Goal: Task Accomplishment & Management: Complete application form

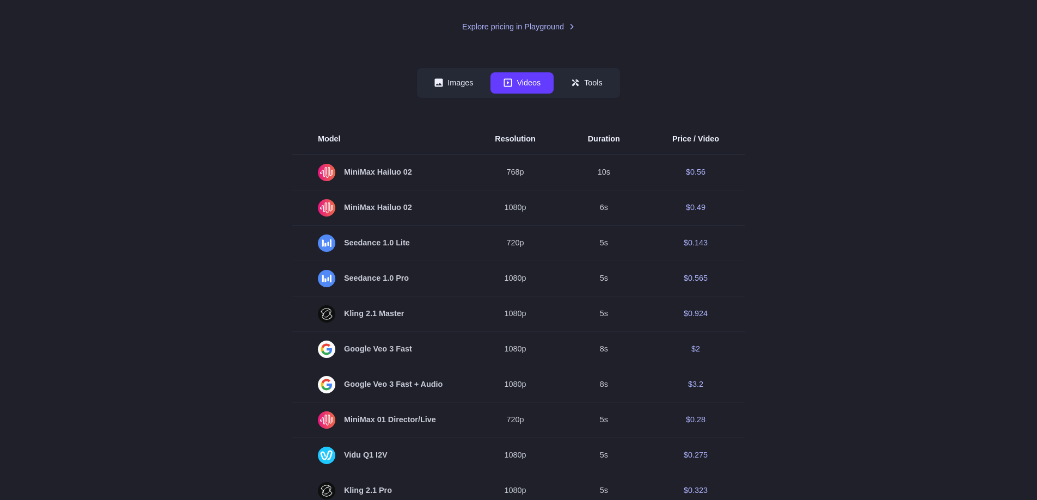
scroll to position [260, 0]
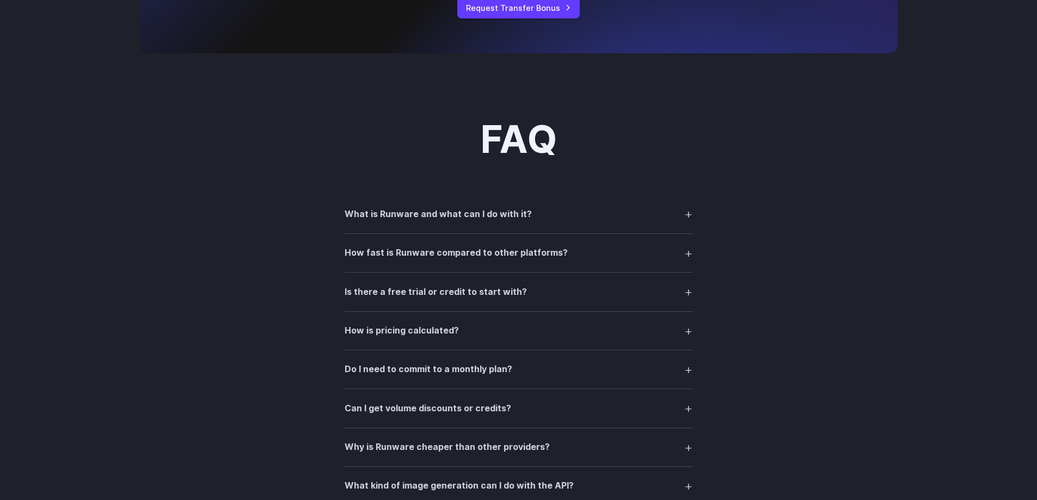
scroll to position [1425, 0]
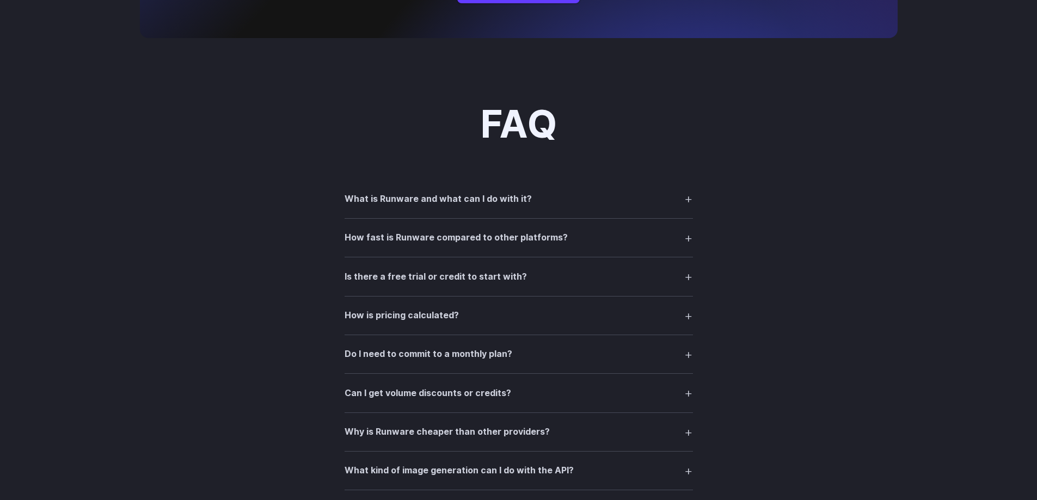
click at [687, 282] on summary "Is there a free trial or credit to start with?" at bounding box center [519, 276] width 348 height 21
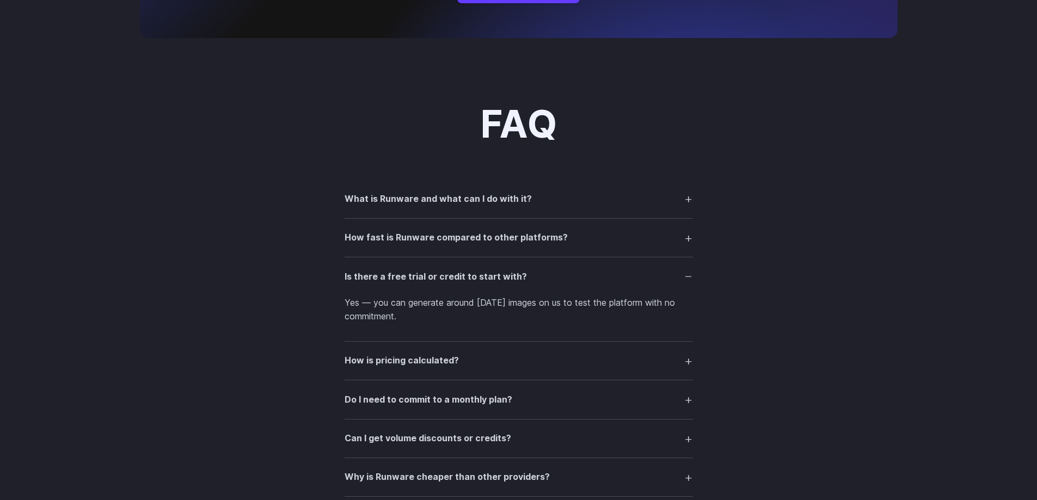
click at [687, 241] on summary "How fast is Runware compared to other platforms?" at bounding box center [519, 238] width 348 height 21
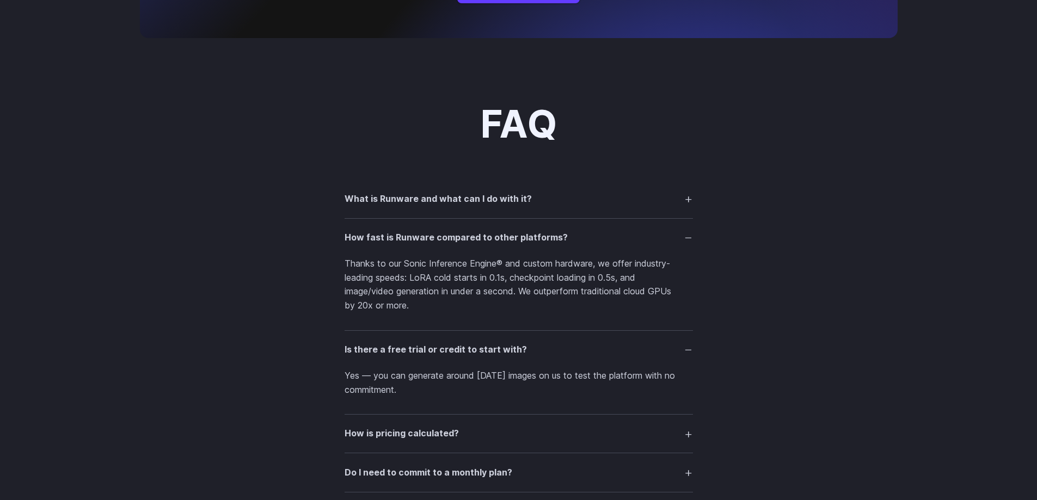
click at [685, 239] on summary "How fast is Runware compared to other platforms?" at bounding box center [519, 238] width 348 height 21
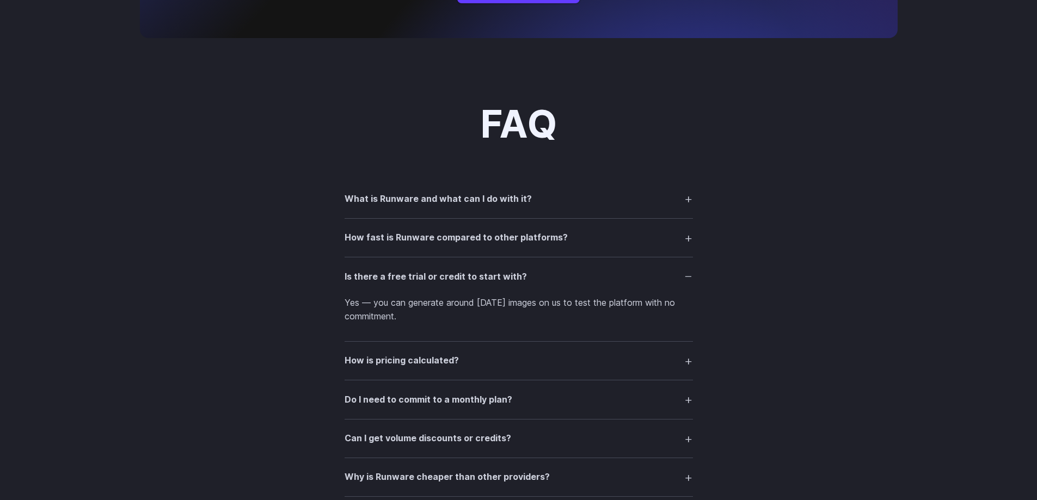
click at [687, 204] on summary "What is Runware and what can I do with it?" at bounding box center [519, 198] width 348 height 21
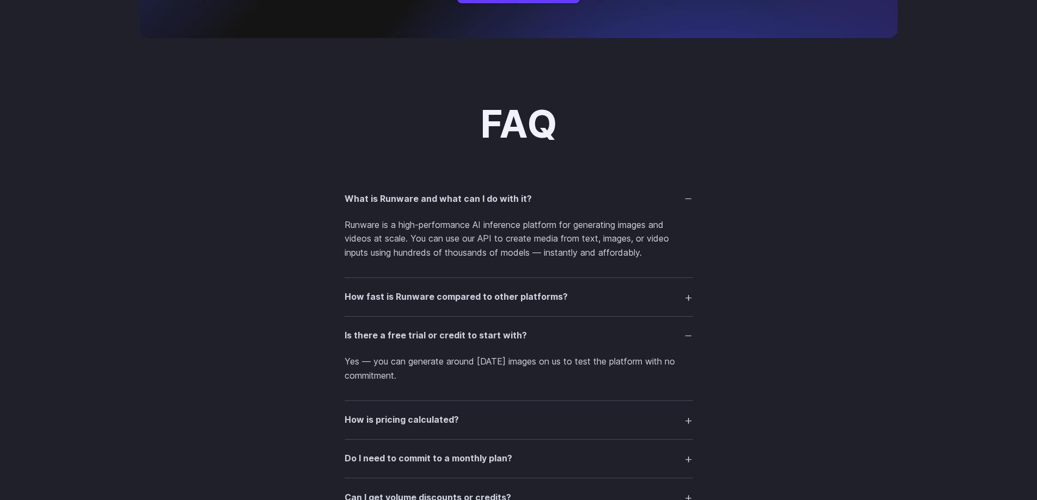
click at [687, 203] on summary "What is Runware and what can I do with it?" at bounding box center [519, 198] width 348 height 21
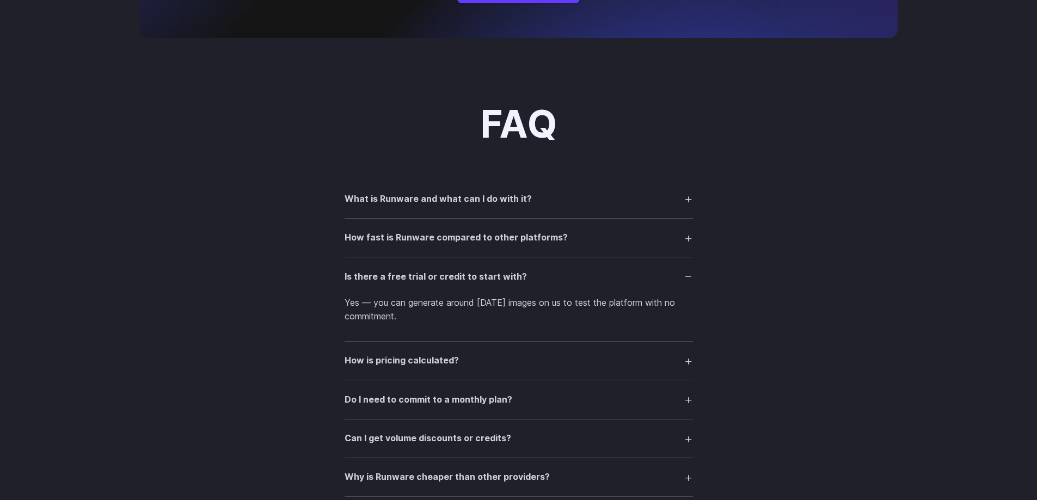
click at [689, 476] on summary "Why is Runware cheaper than other providers?" at bounding box center [519, 477] width 348 height 21
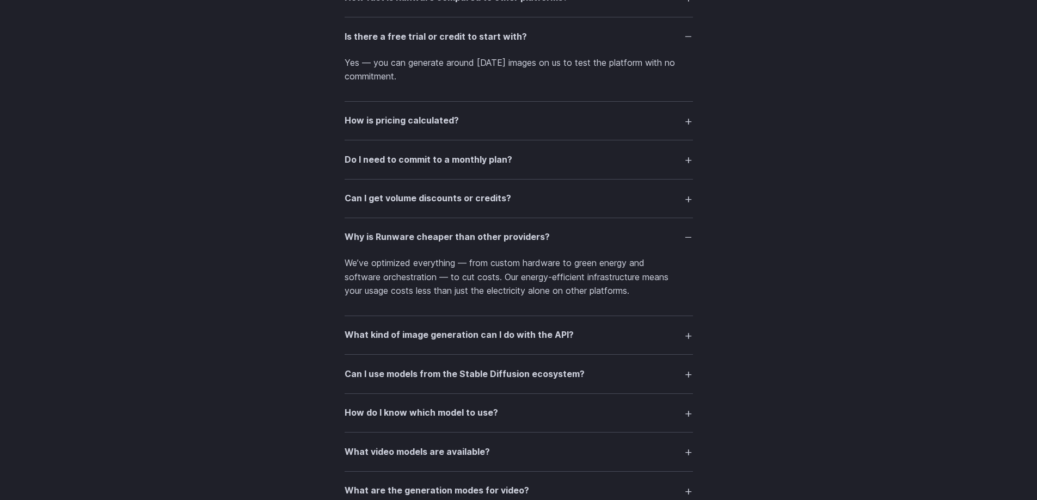
scroll to position [1672, 0]
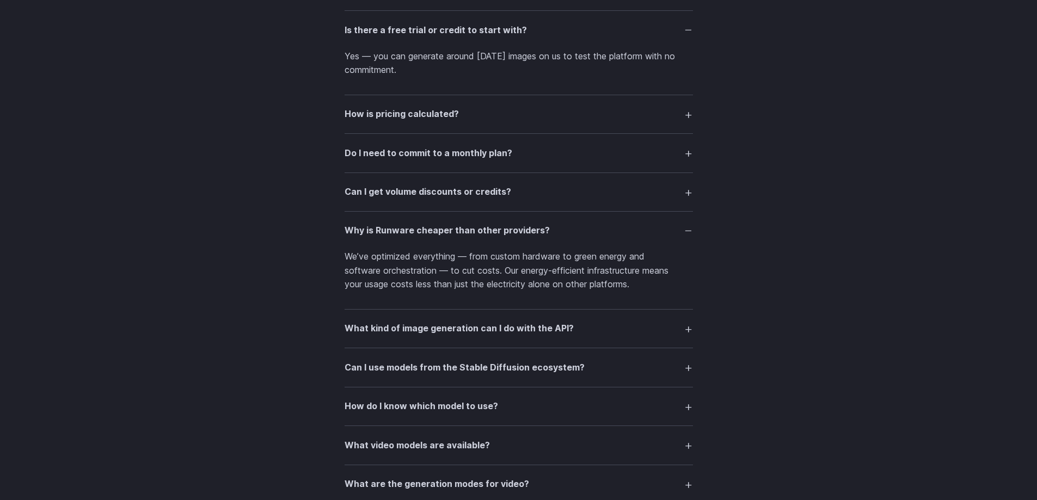
click at [690, 230] on summary "Why is Runware cheaper than other providers?" at bounding box center [519, 230] width 348 height 21
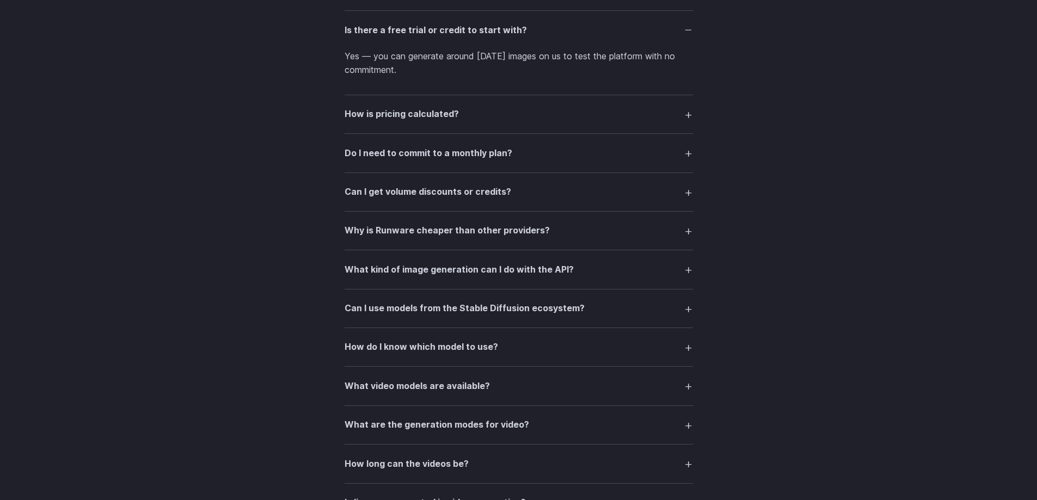
click at [688, 271] on summary "What kind of image generation can I do with the API?" at bounding box center [519, 269] width 348 height 21
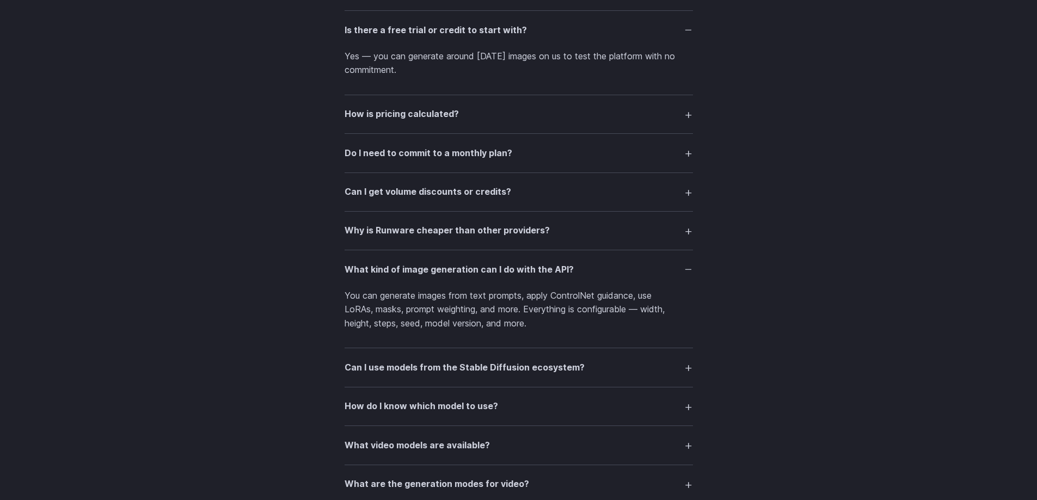
click at [687, 271] on summary "What kind of image generation can I do with the API?" at bounding box center [519, 269] width 348 height 21
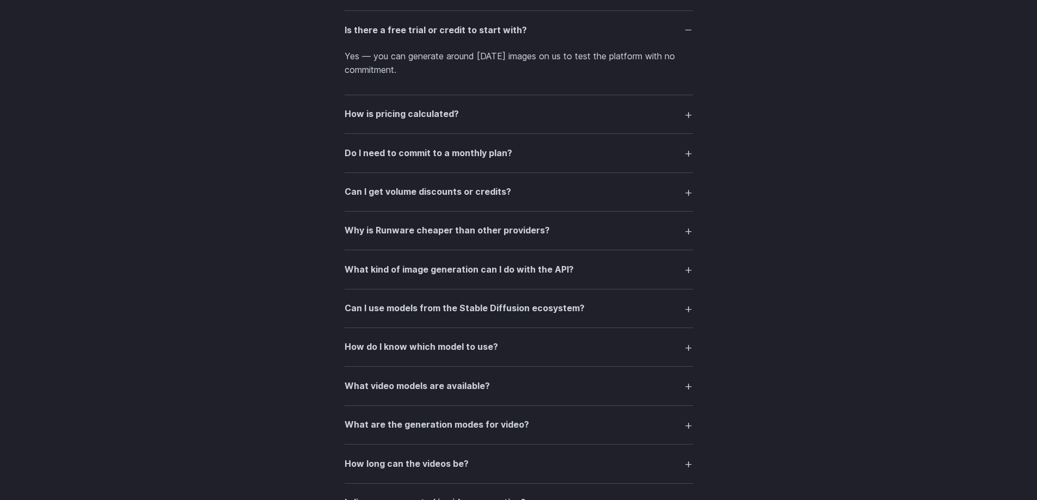
click at [689, 310] on summary "Can I use models from the Stable Diffusion ecosystem?" at bounding box center [519, 308] width 348 height 21
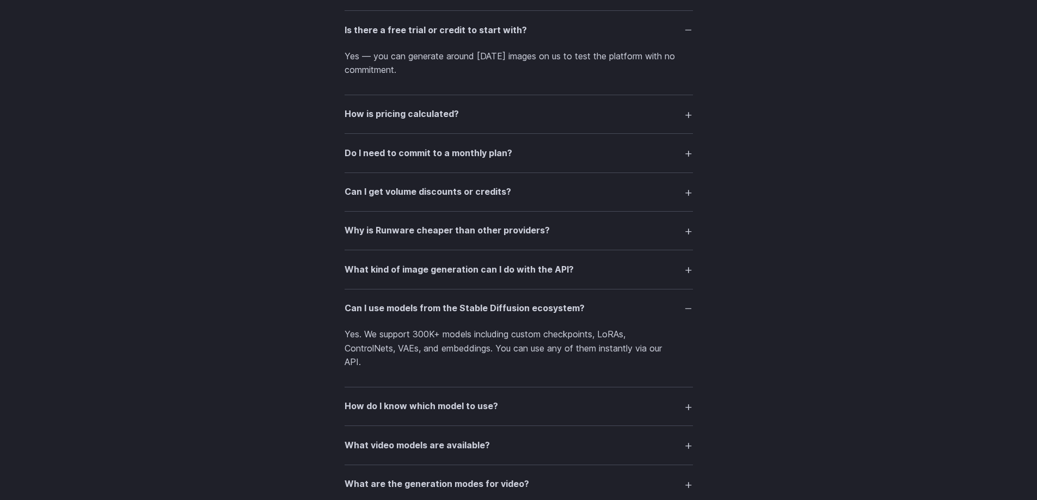
click at [689, 310] on summary "Can I use models from the Stable Diffusion ecosystem?" at bounding box center [519, 308] width 348 height 21
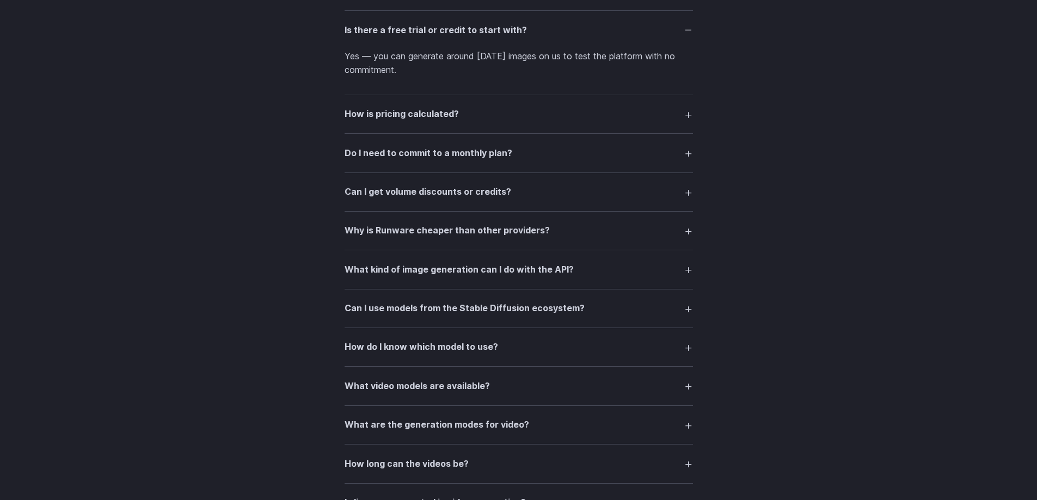
click at [686, 347] on summary "How do I know which model to use?" at bounding box center [519, 347] width 348 height 21
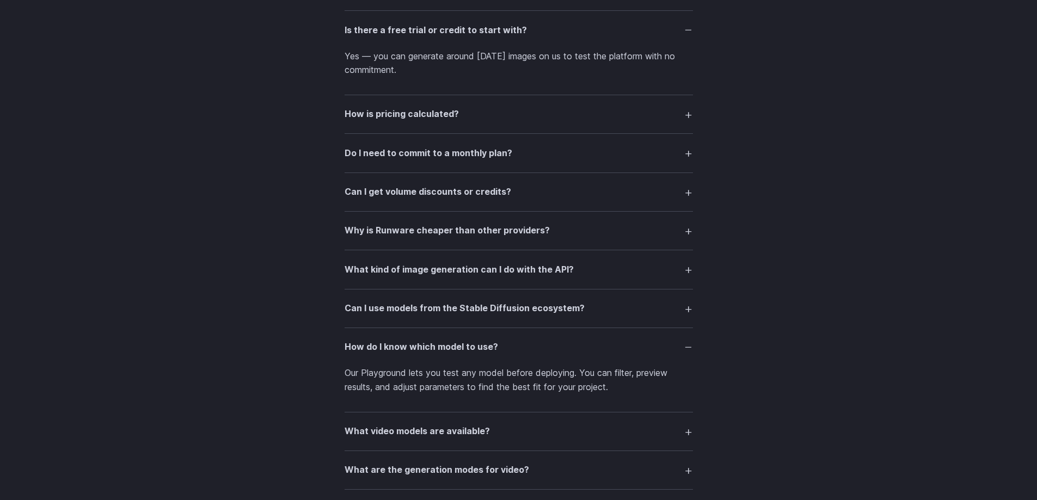
click at [686, 347] on summary "How do I know which model to use?" at bounding box center [519, 347] width 348 height 21
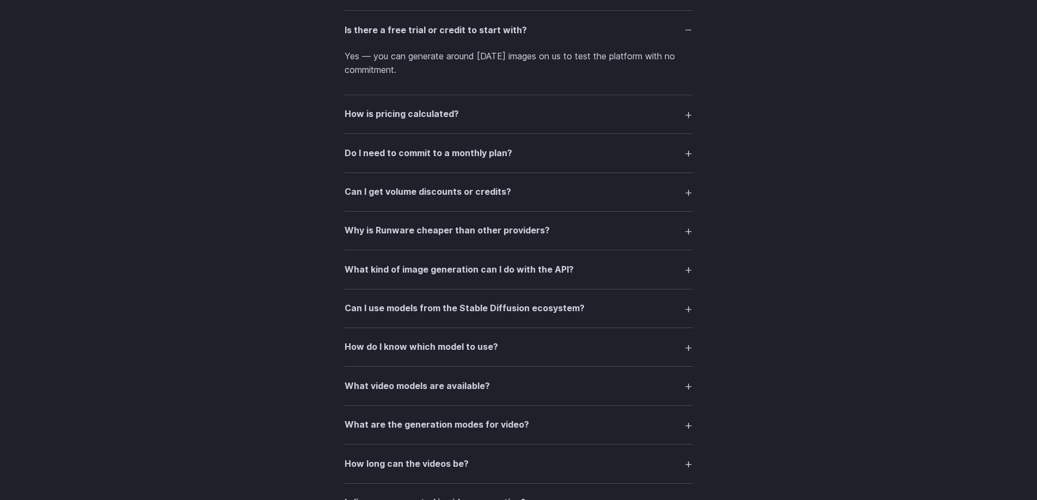
click at [690, 425] on summary "What are the generation modes for video?" at bounding box center [519, 425] width 348 height 21
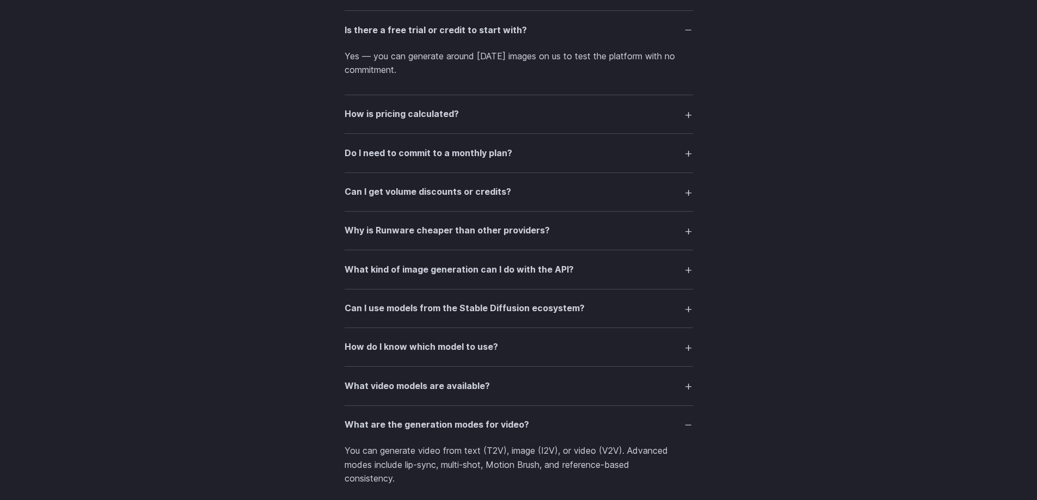
click at [689, 425] on summary "What are the generation modes for video?" at bounding box center [519, 425] width 348 height 21
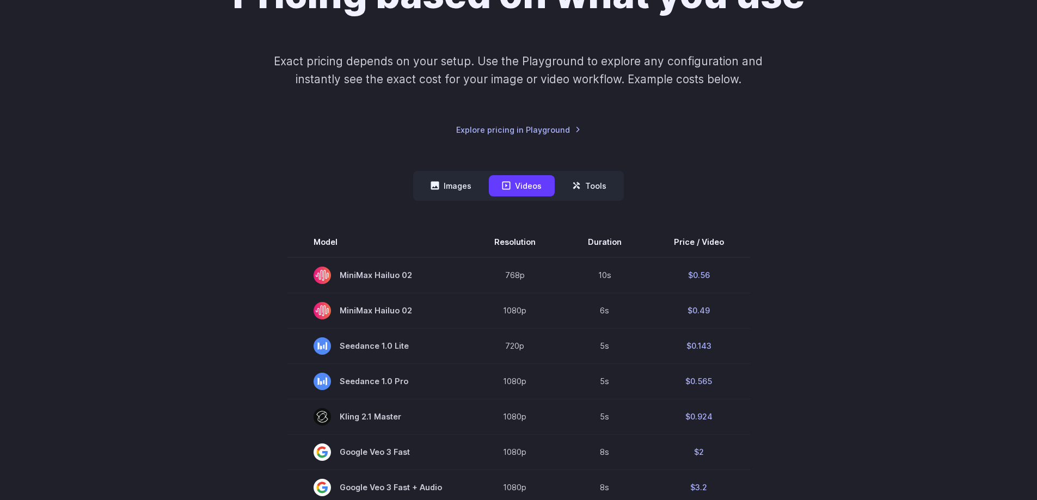
scroll to position [0, 0]
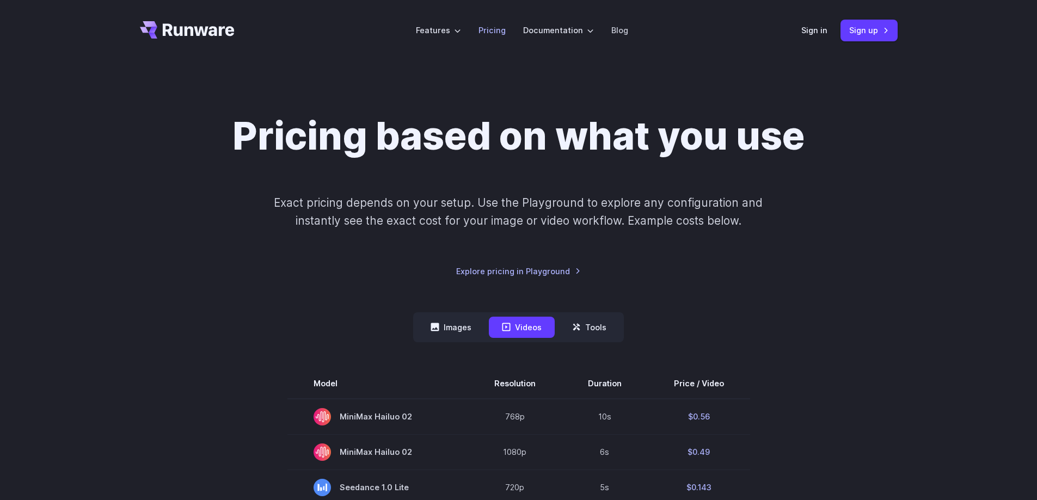
click at [493, 28] on link "Pricing" at bounding box center [491, 30] width 27 height 13
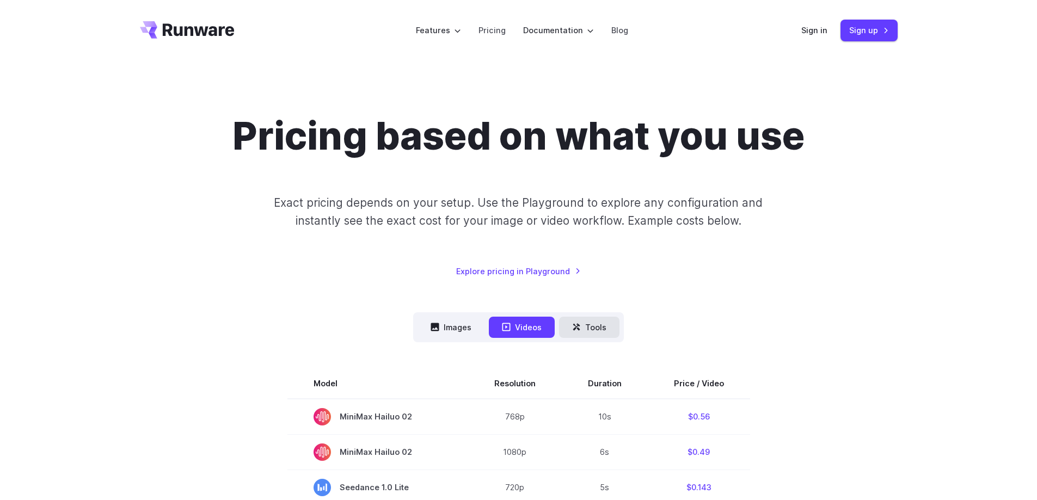
click at [600, 330] on button "Tools" at bounding box center [589, 327] width 60 height 21
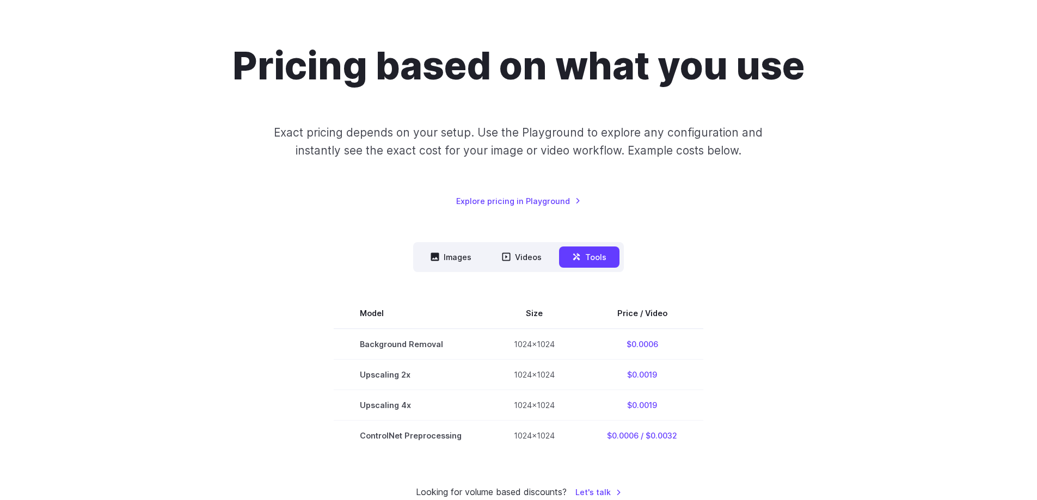
scroll to position [54, 0]
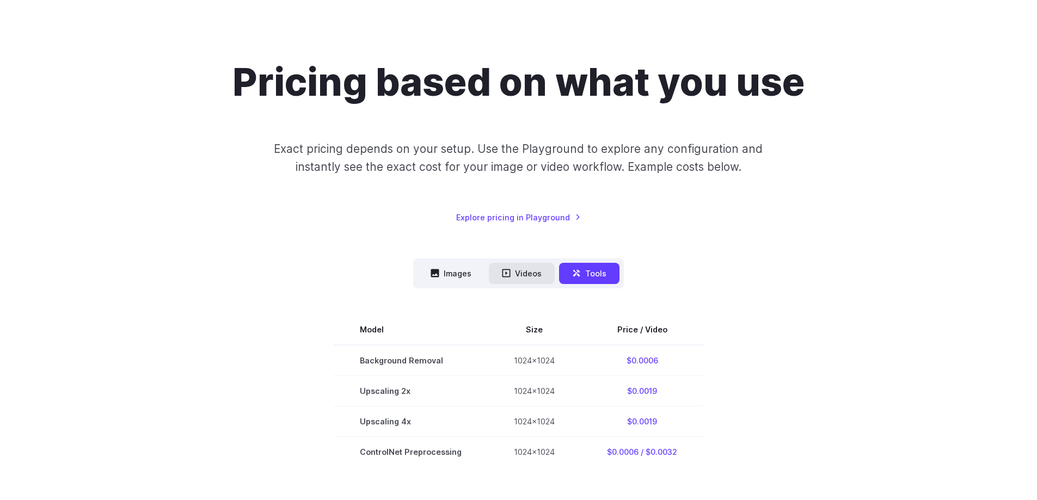
click at [522, 274] on button "Videos" at bounding box center [522, 273] width 66 height 21
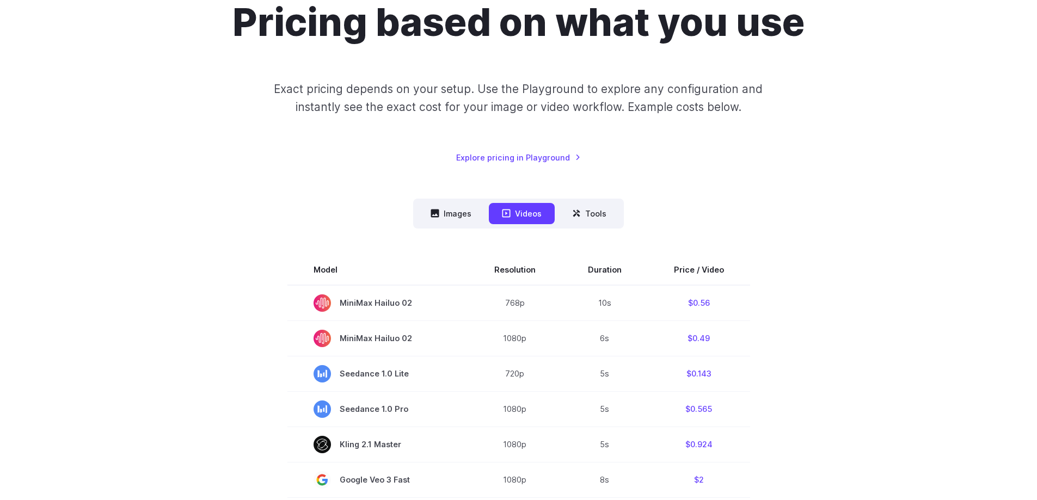
scroll to position [66, 0]
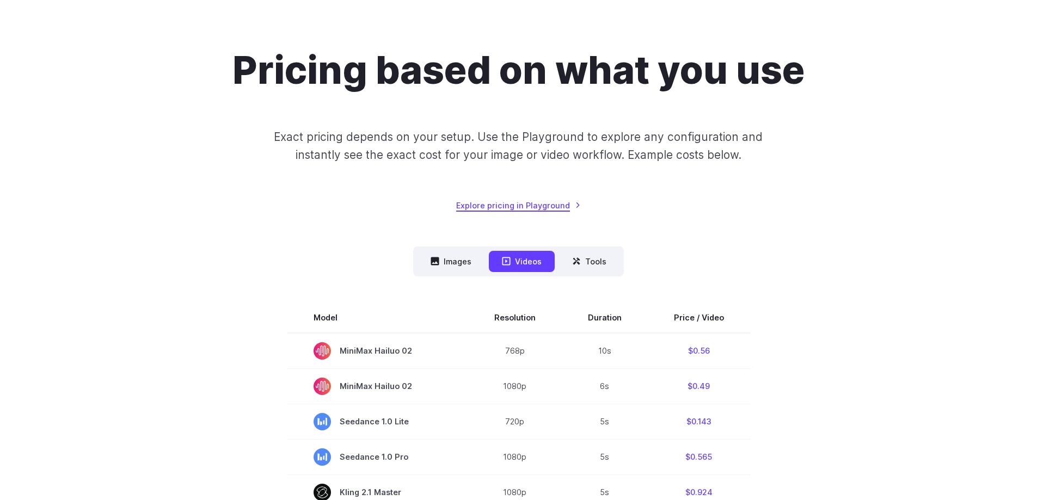
click at [542, 201] on link "Explore pricing in Playground" at bounding box center [518, 205] width 125 height 13
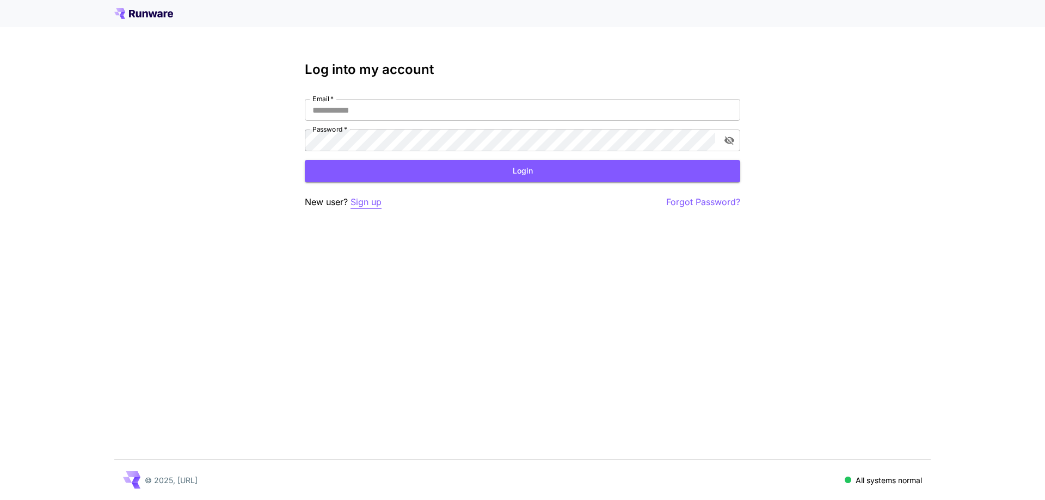
click at [364, 200] on p "Sign up" at bounding box center [366, 202] width 31 height 14
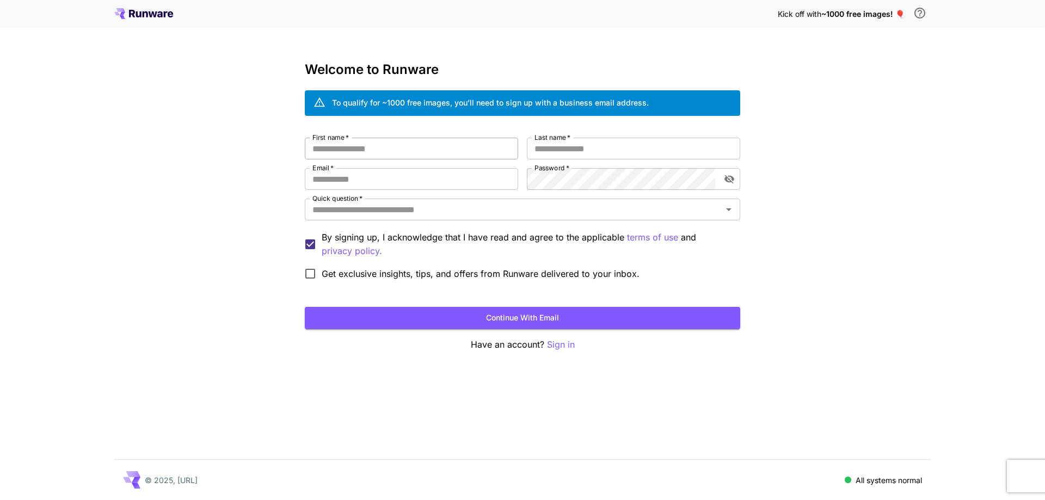
click at [369, 152] on input "First name   *" at bounding box center [411, 149] width 213 height 22
type input "*****"
type input "******"
type input "**********"
click at [480, 218] on div "Quick question   *" at bounding box center [522, 210] width 435 height 22
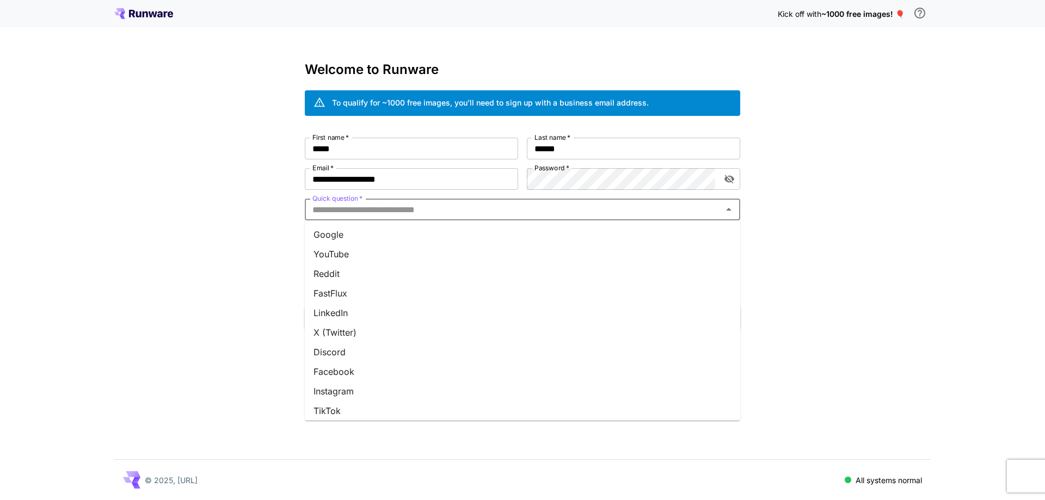
click at [387, 237] on li "Google" at bounding box center [522, 235] width 435 height 20
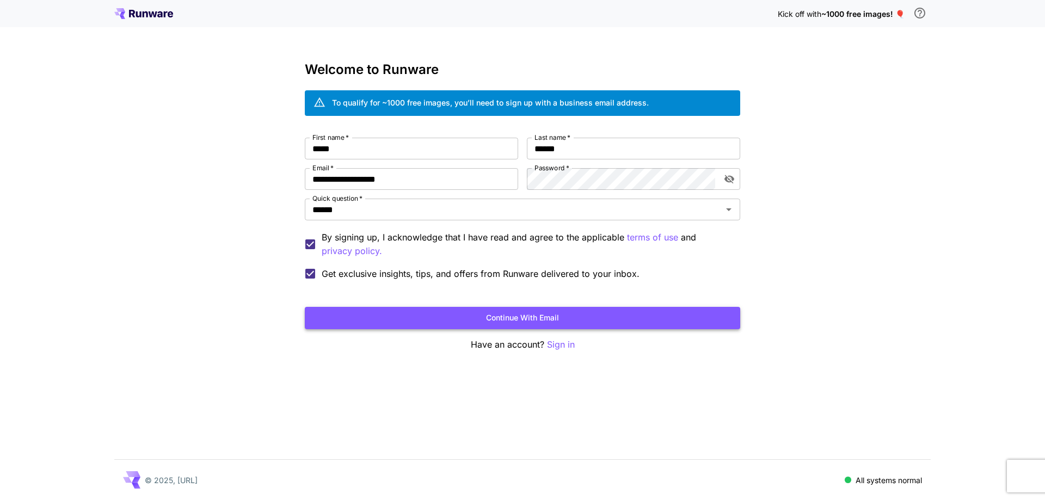
click at [537, 320] on button "Continue with email" at bounding box center [522, 318] width 435 height 22
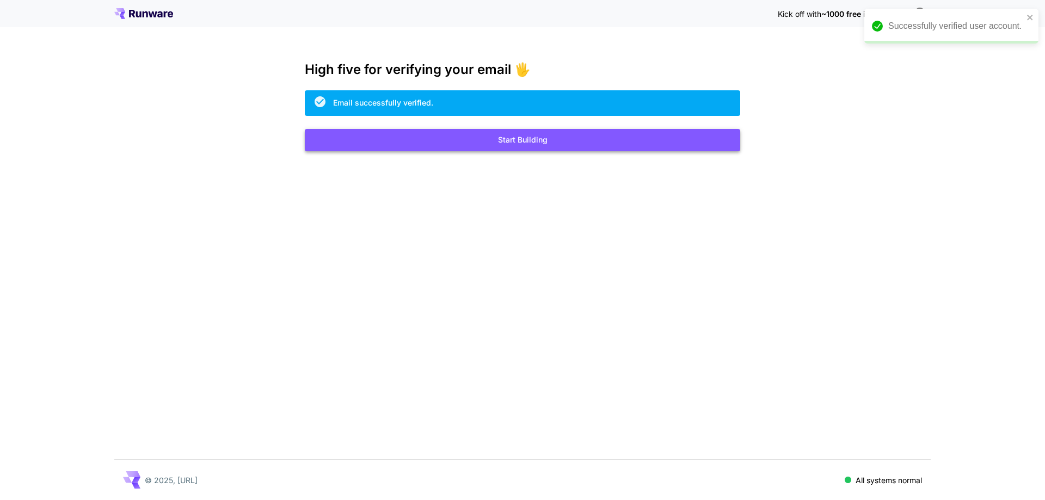
click at [526, 141] on button "Start Building" at bounding box center [522, 140] width 435 height 22
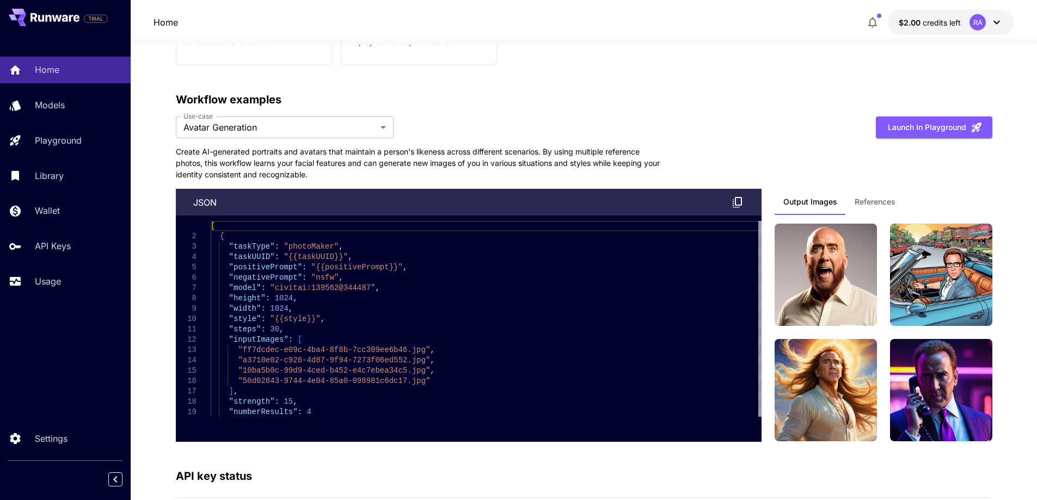
scroll to position [2372, 0]
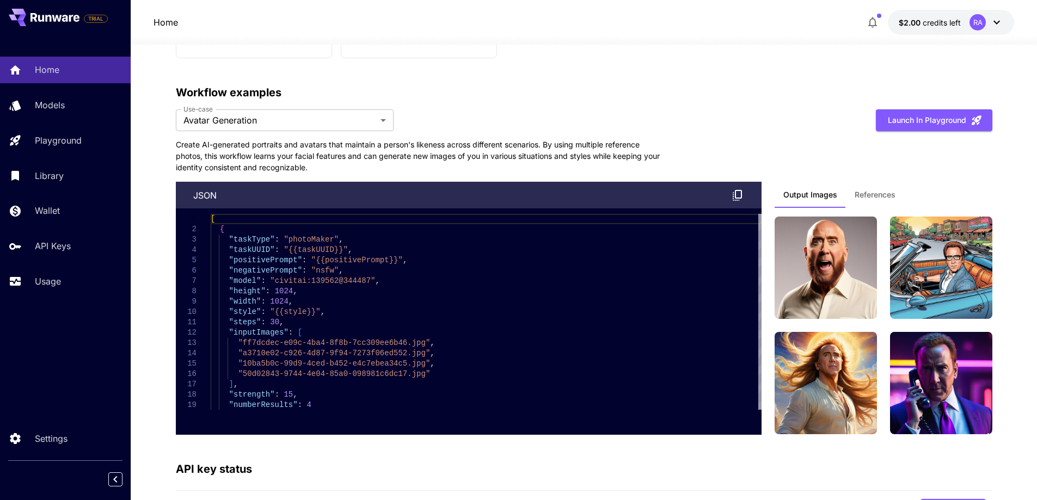
click at [875, 194] on span "References" at bounding box center [875, 195] width 41 height 10
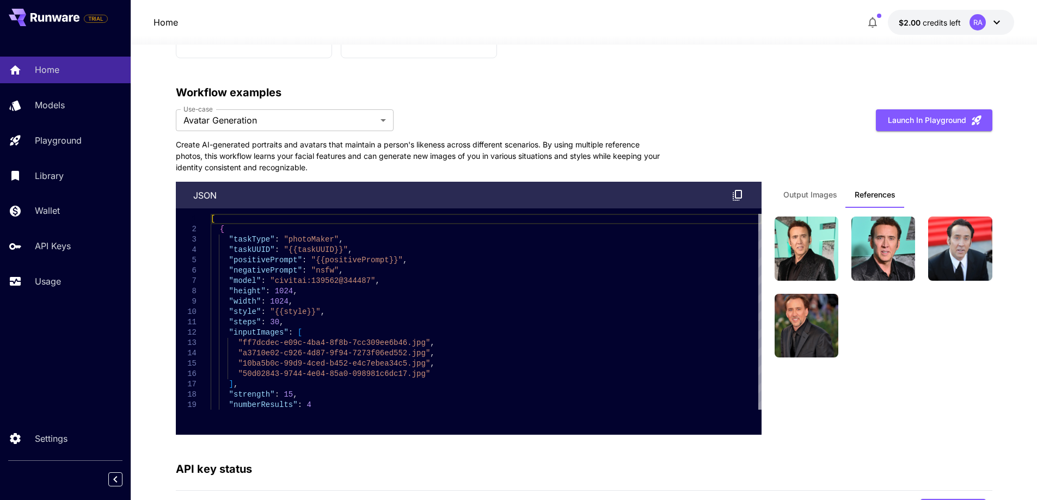
click at [822, 193] on span "Output Images" at bounding box center [810, 195] width 54 height 10
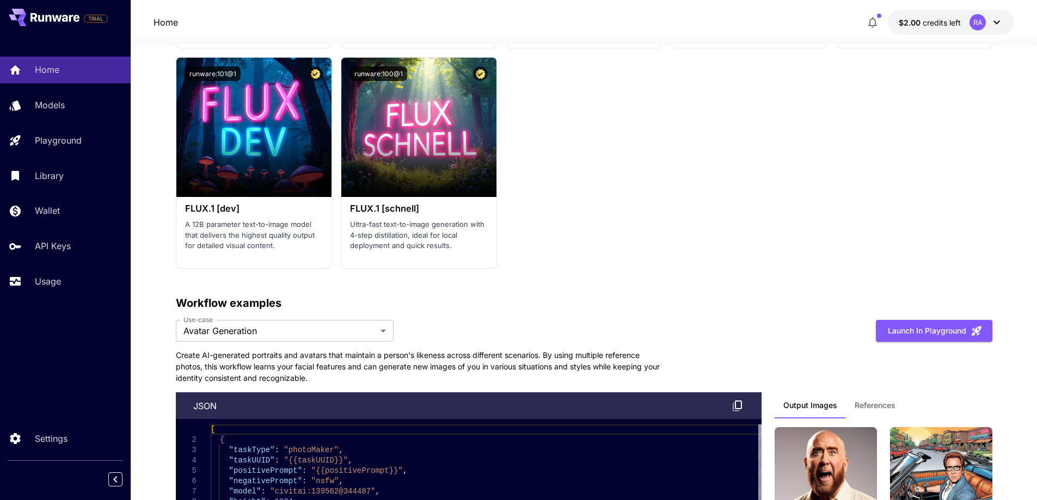
scroll to position [2164, 0]
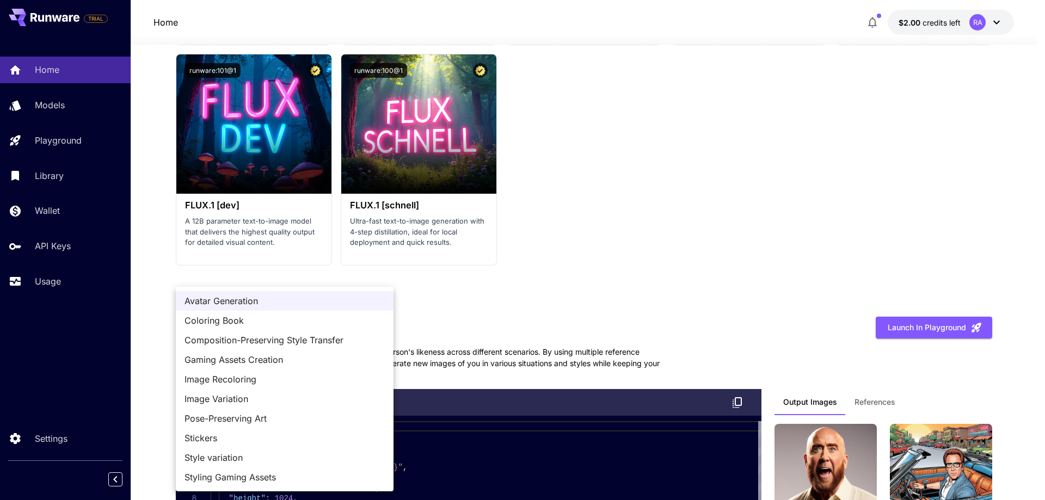
click at [245, 394] on span "Image Variation" at bounding box center [285, 398] width 200 height 13
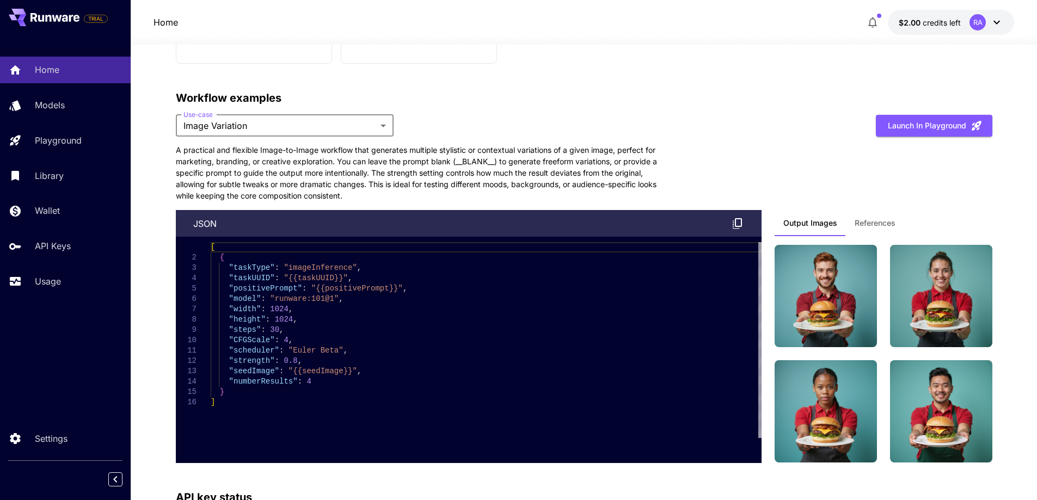
scroll to position [2373, 0]
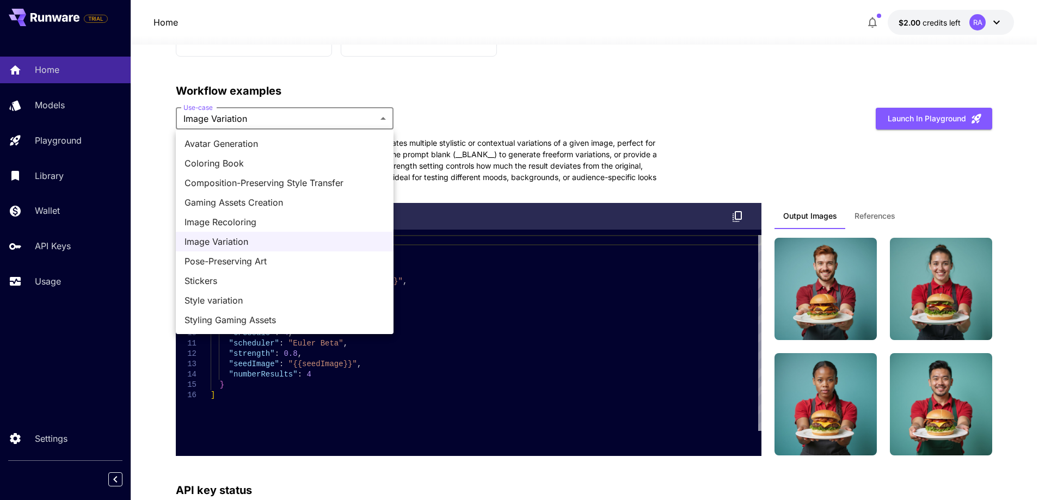
click at [237, 296] on span "Style variation" at bounding box center [285, 300] width 200 height 13
type input "**********"
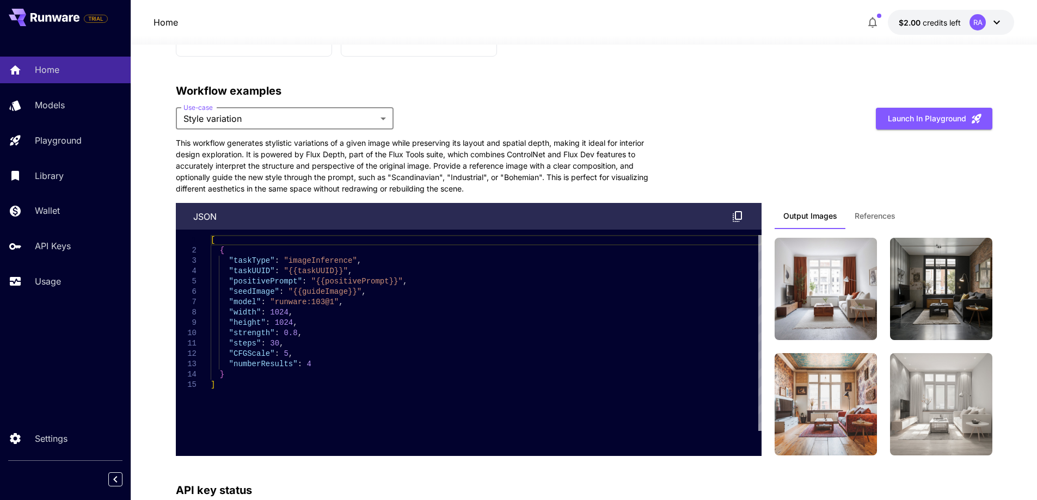
click at [880, 215] on span "References" at bounding box center [875, 216] width 41 height 10
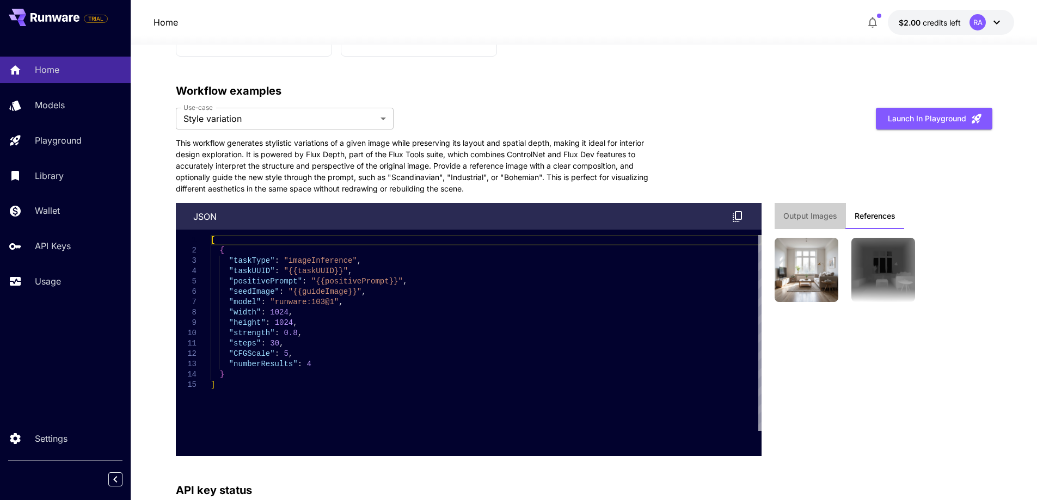
click at [822, 217] on span "Output Images" at bounding box center [810, 216] width 54 height 10
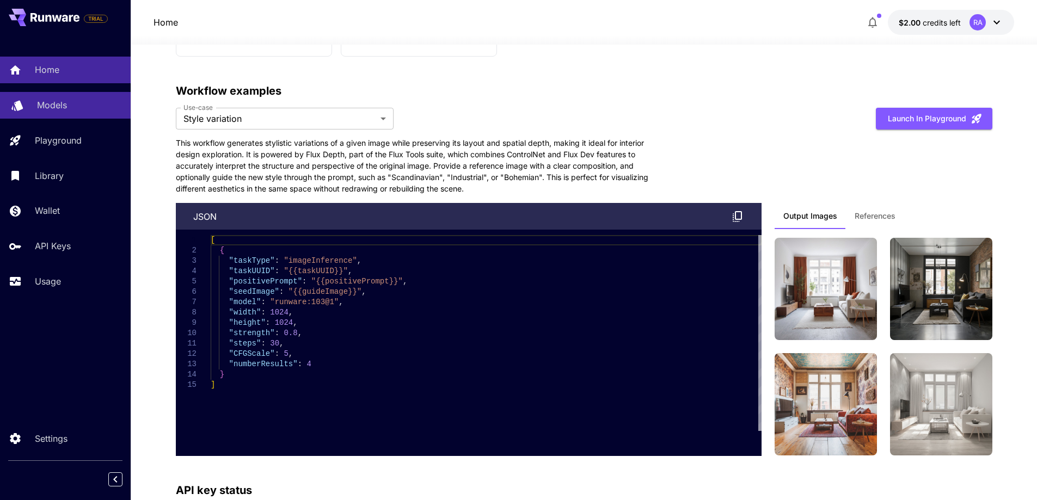
click at [61, 107] on p "Models" at bounding box center [52, 105] width 30 height 13
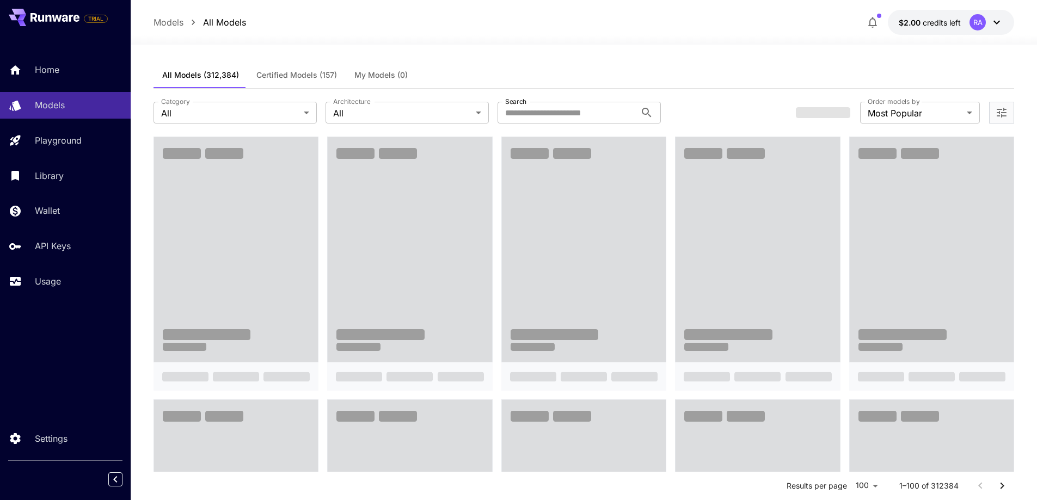
click at [998, 21] on icon at bounding box center [996, 22] width 13 height 13
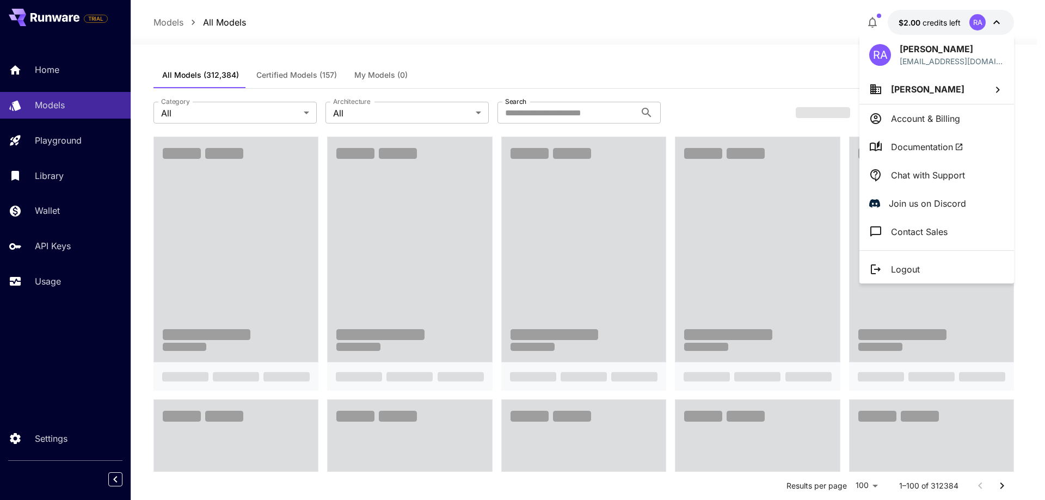
click at [946, 121] on p "Account & Billing" at bounding box center [925, 118] width 69 height 13
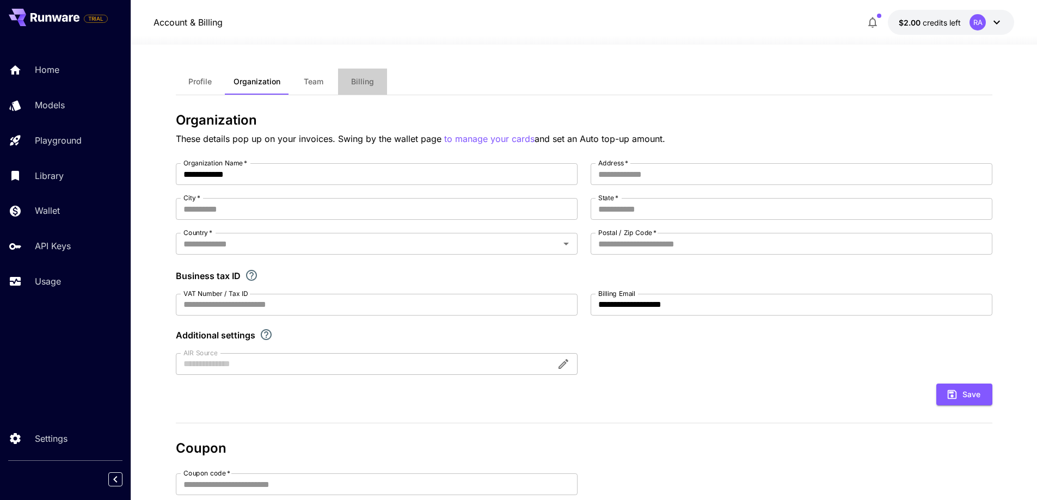
click at [361, 78] on span "Billing" at bounding box center [362, 82] width 23 height 10
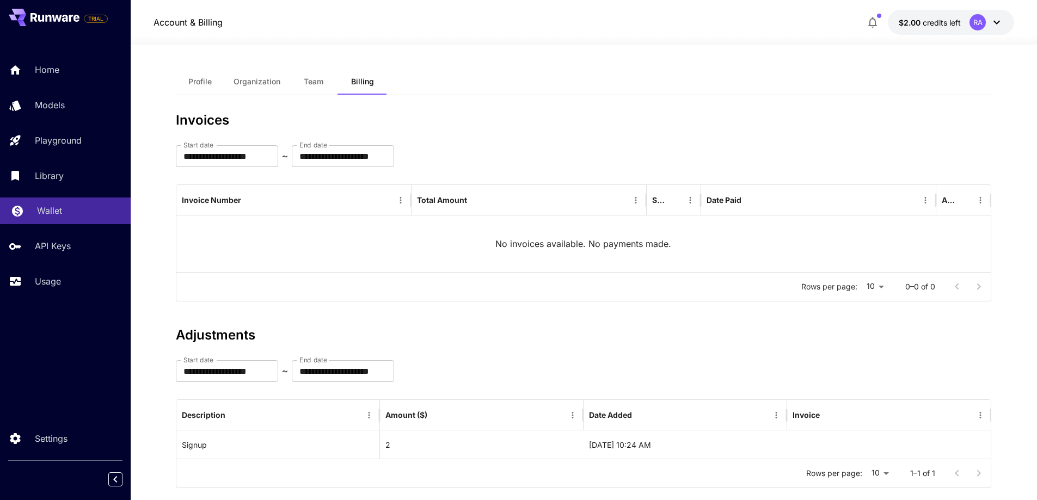
click at [53, 209] on p "Wallet" at bounding box center [49, 210] width 25 height 13
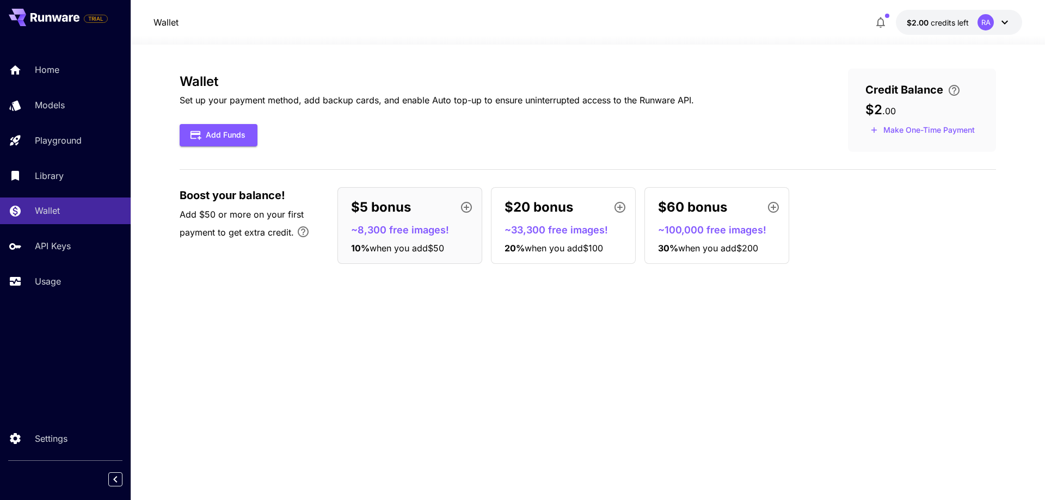
click at [701, 231] on p "~100,000 free images!" at bounding box center [721, 230] width 126 height 15
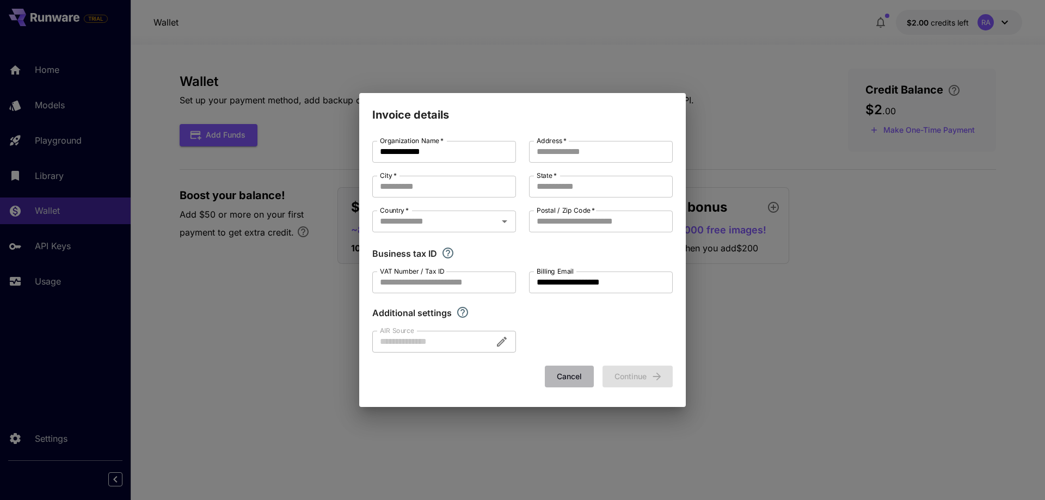
click at [570, 378] on button "Cancel" at bounding box center [569, 377] width 49 height 22
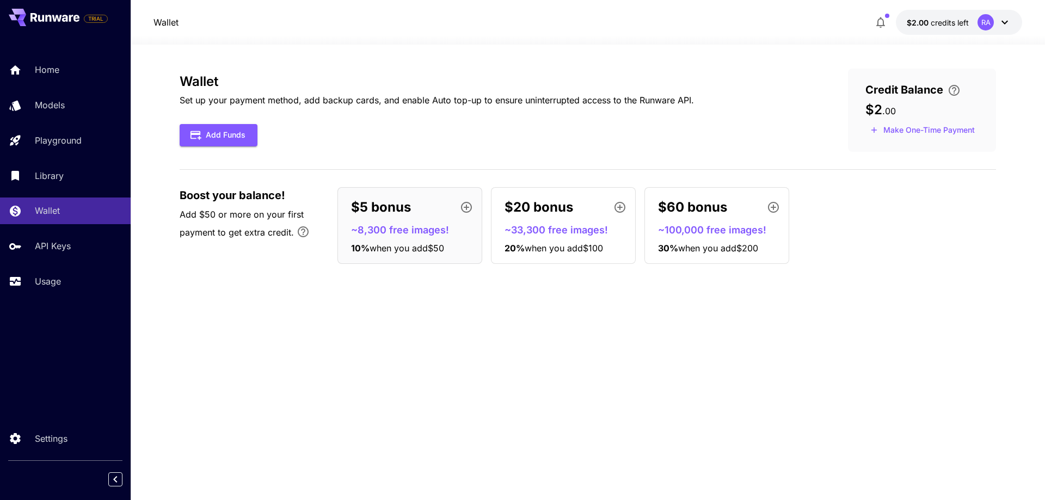
click at [1004, 26] on icon at bounding box center [1004, 22] width 13 height 13
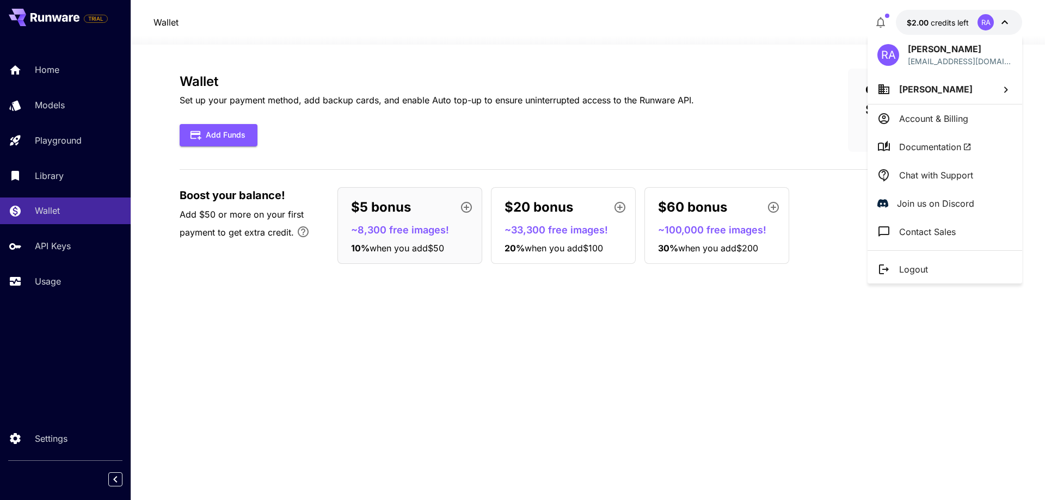
click at [772, 60] on div at bounding box center [522, 250] width 1045 height 500
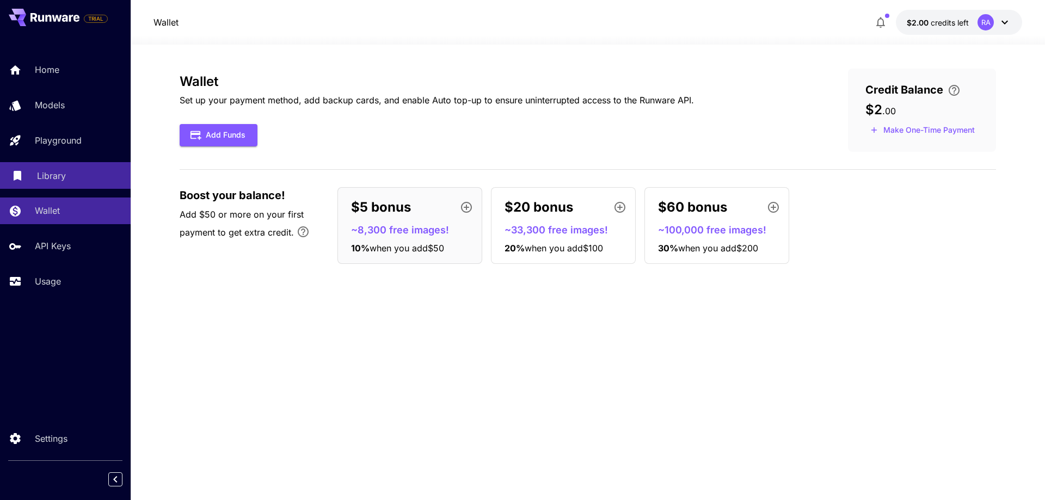
click at [40, 173] on p "Library" at bounding box center [51, 175] width 29 height 13
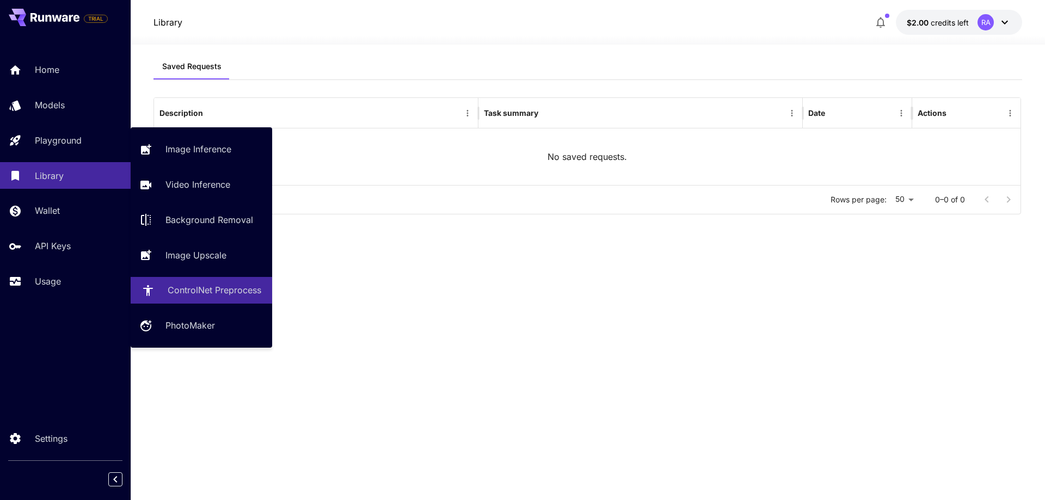
click at [185, 290] on p "ControlNet Preprocess" at bounding box center [215, 290] width 94 height 13
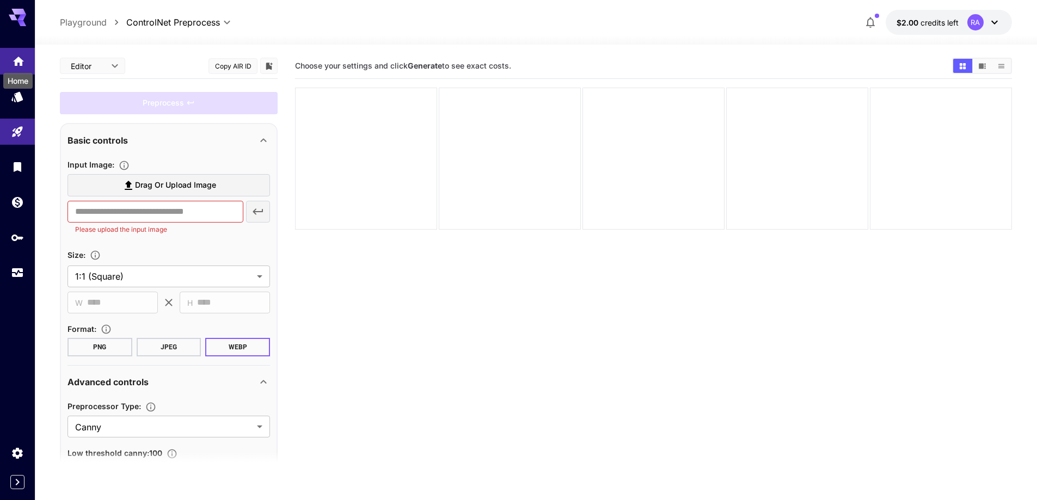
click at [14, 64] on icon "Home" at bounding box center [18, 58] width 13 height 13
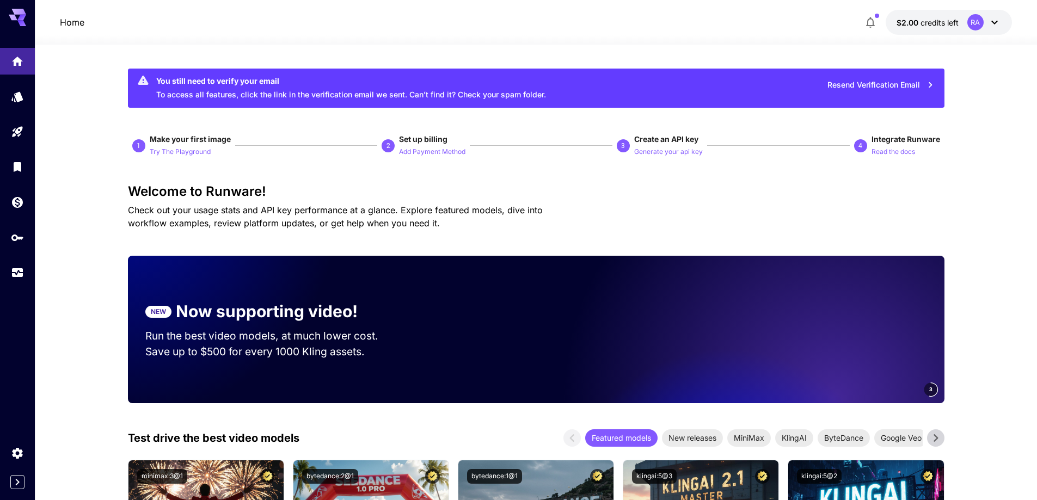
click at [21, 17] on icon at bounding box center [21, 18] width 9 height 6
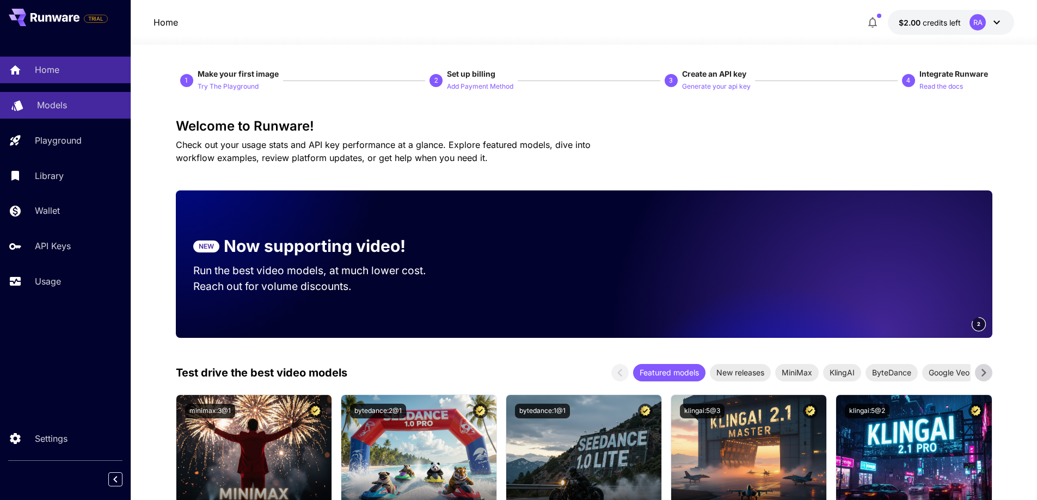
click at [46, 102] on p "Models" at bounding box center [52, 105] width 30 height 13
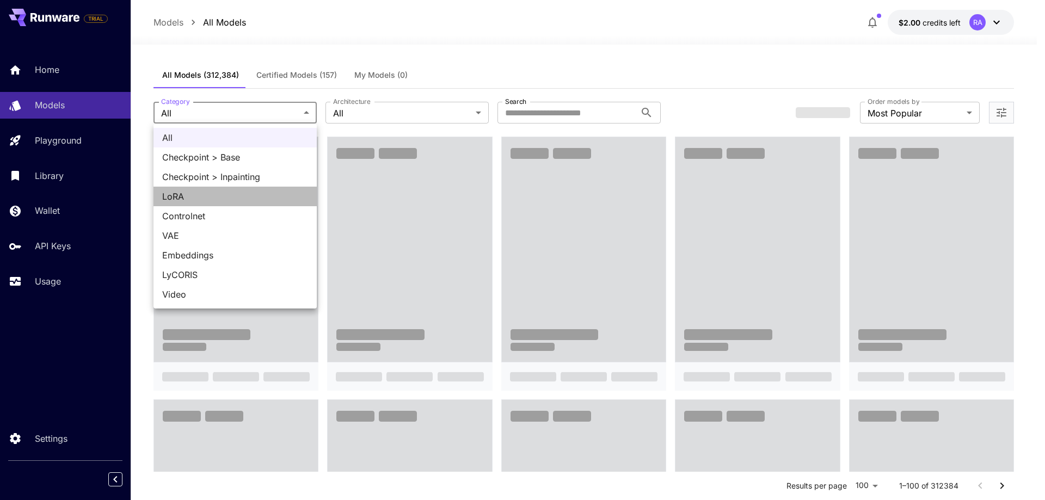
click at [202, 195] on span "LoRA" at bounding box center [235, 196] width 146 height 13
type input "****"
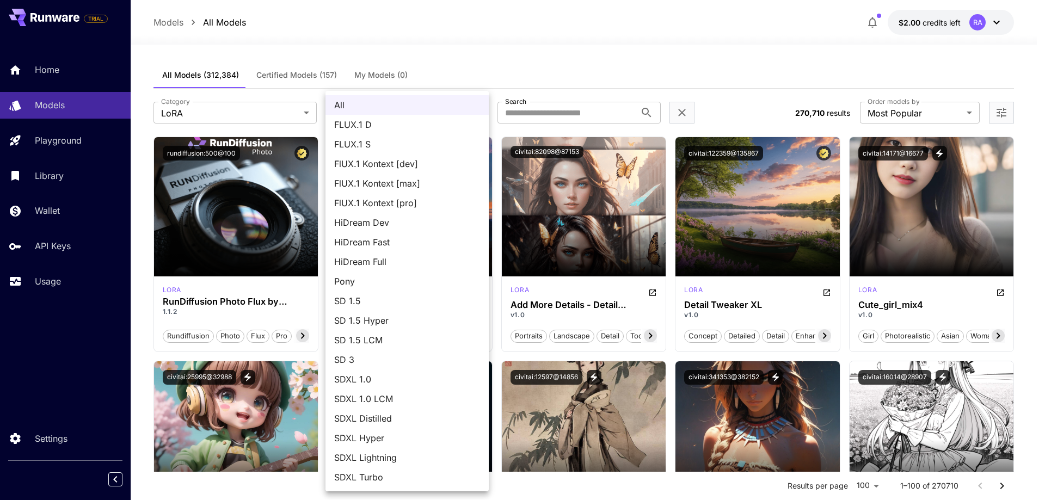
click at [466, 65] on div at bounding box center [522, 250] width 1045 height 500
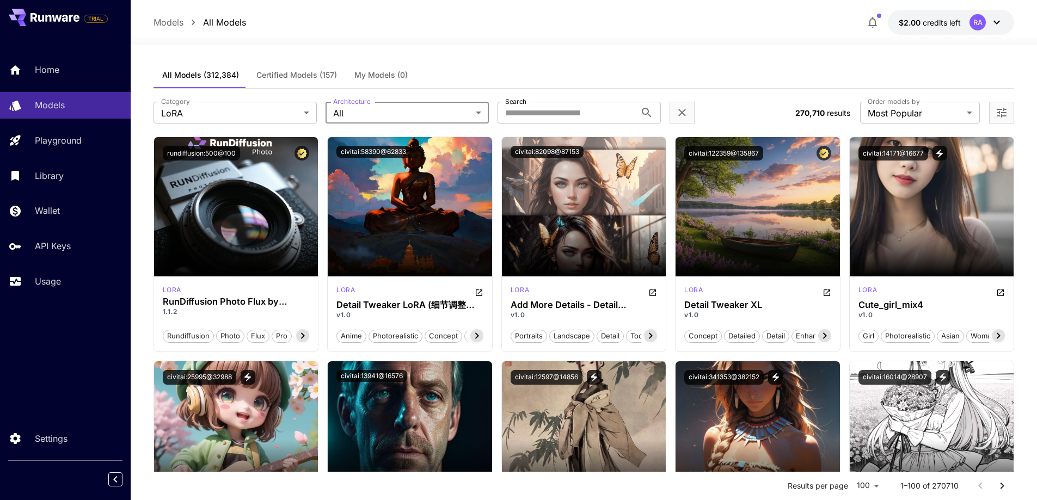
click at [310, 73] on span "Certified Models (157)" at bounding box center [296, 75] width 81 height 10
